Goal: Check status

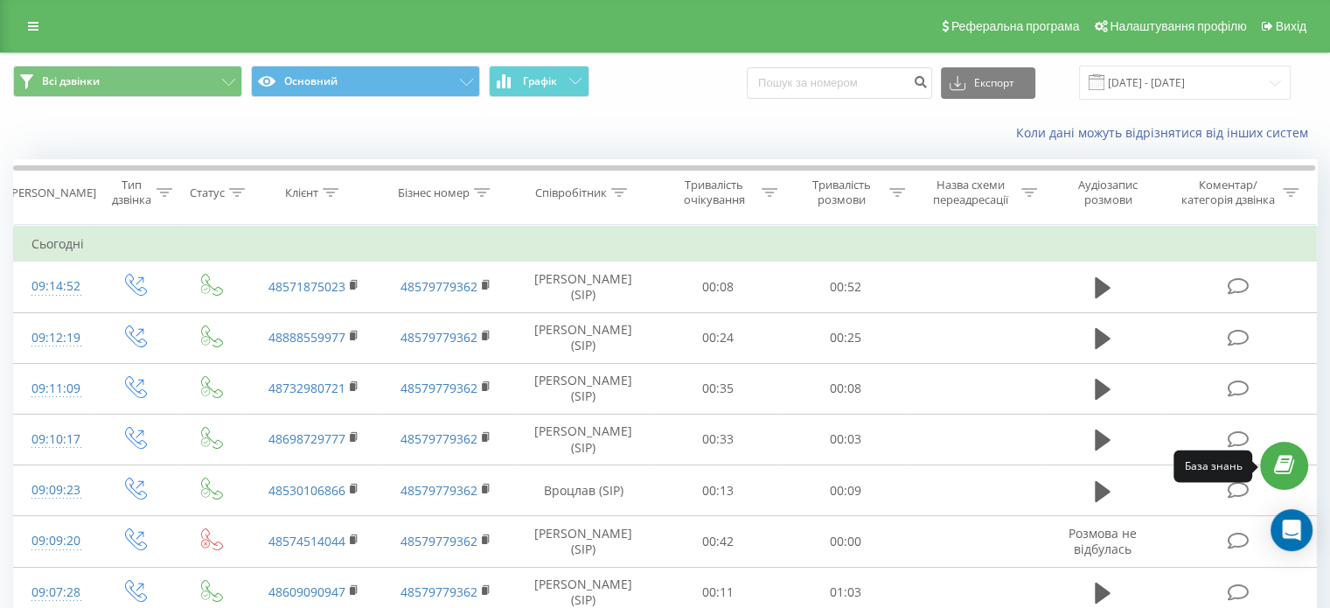
click at [1285, 471] on icon at bounding box center [1284, 465] width 20 height 17
